Goal: Task Accomplishment & Management: Manage account settings

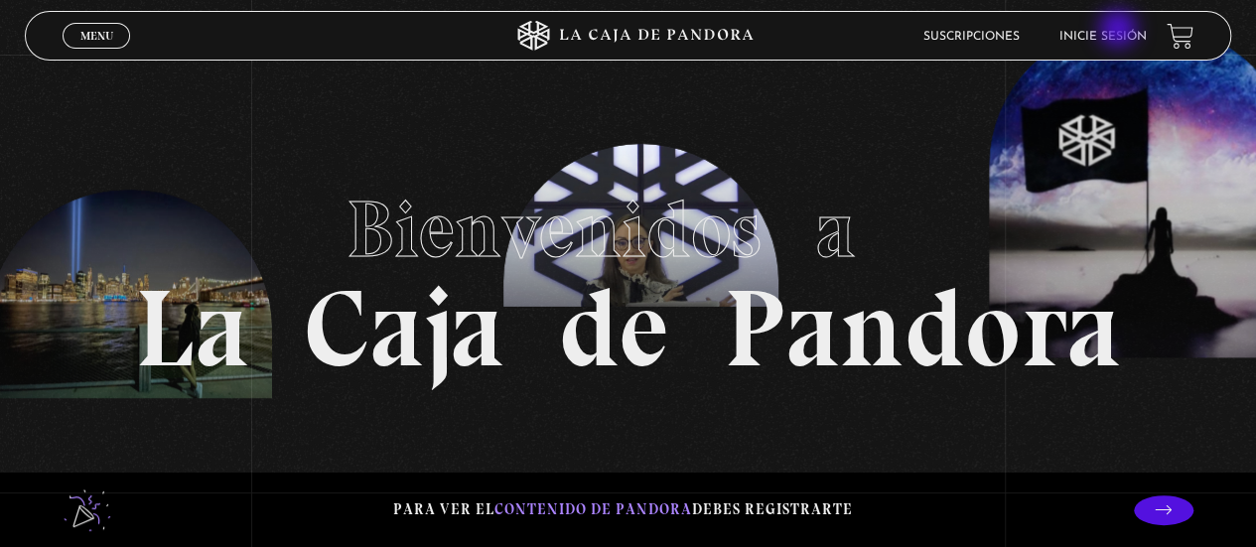
click at [1120, 31] on link "Inicie sesión" at bounding box center [1102, 37] width 87 height 12
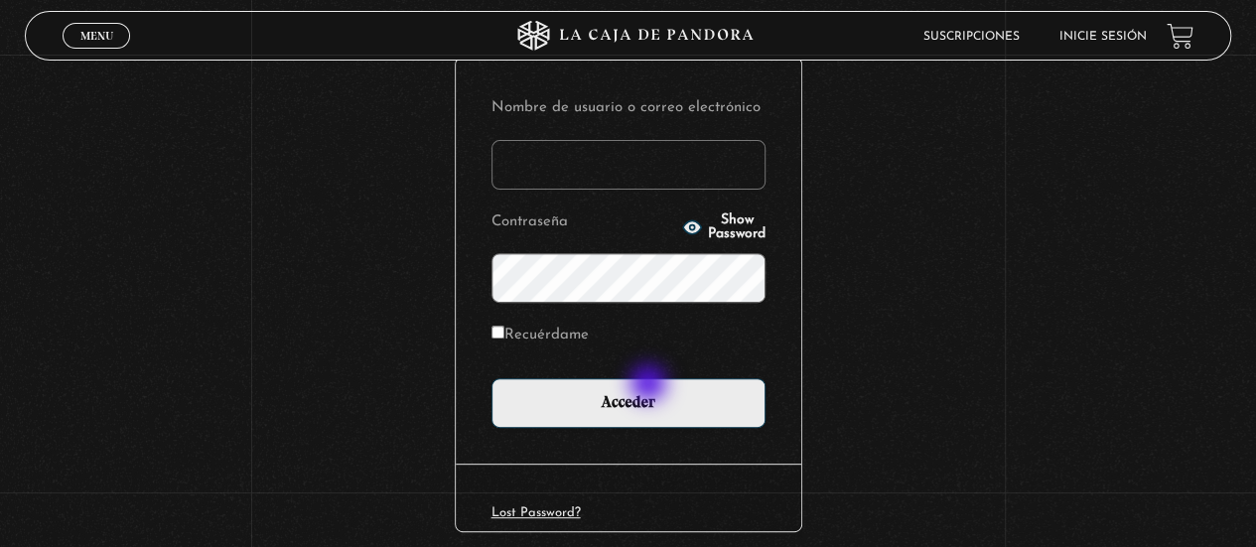
scroll to position [228, 0]
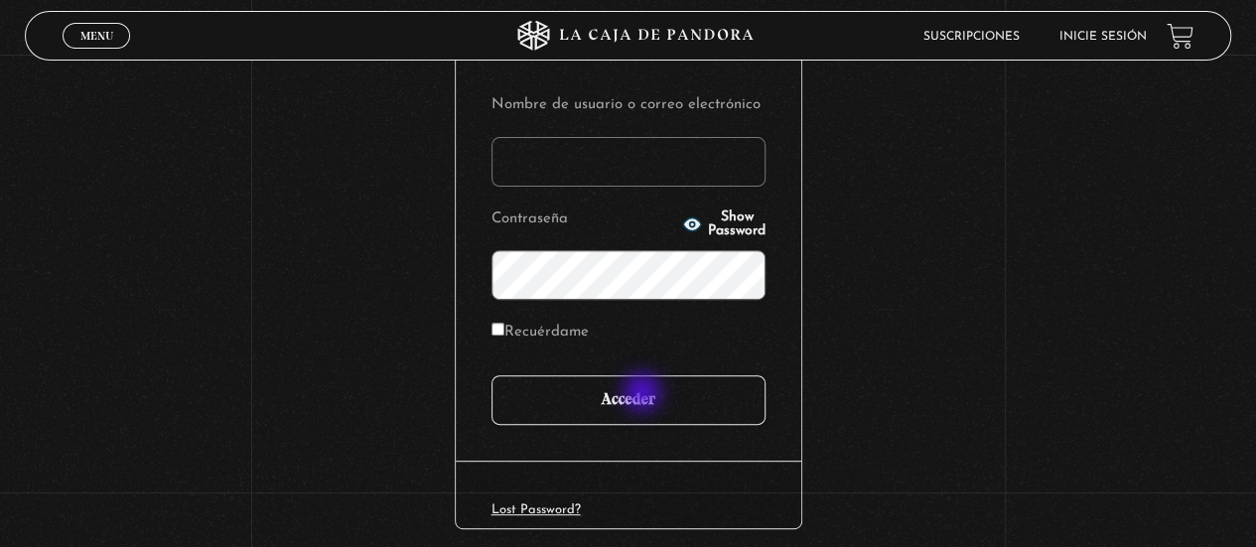
type input "smeraida@hotmail.com"
click at [644, 394] on input "Acceder" at bounding box center [628, 400] width 274 height 50
